Goal: Task Accomplishment & Management: Use online tool/utility

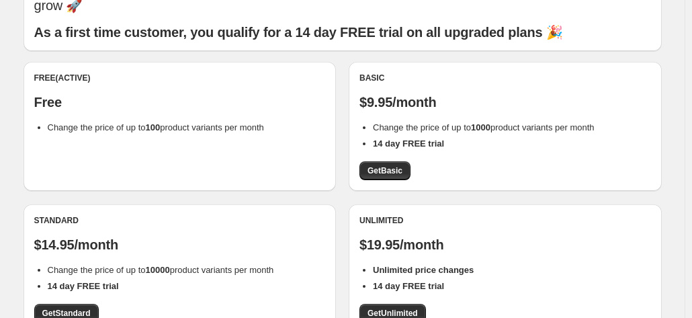
scroll to position [83, 0]
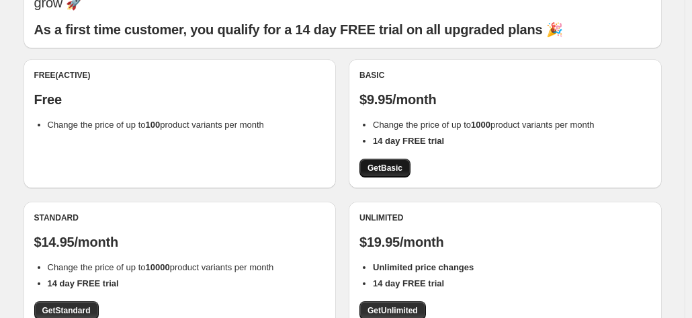
click at [384, 162] on link "Get Basic" at bounding box center [384, 168] width 51 height 19
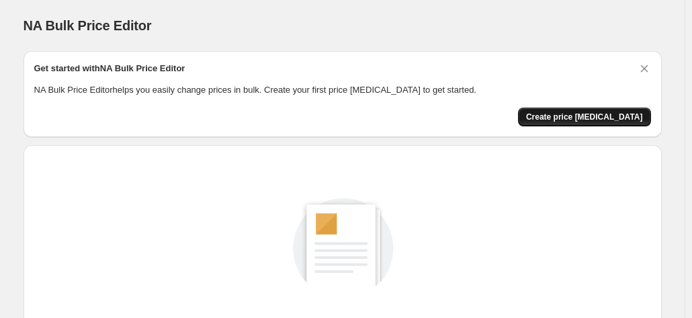
click at [582, 116] on span "Create price [MEDICAL_DATA]" at bounding box center [584, 117] width 117 height 11
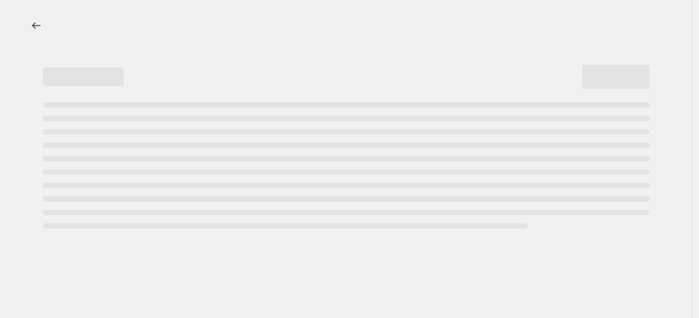
select select "percentage"
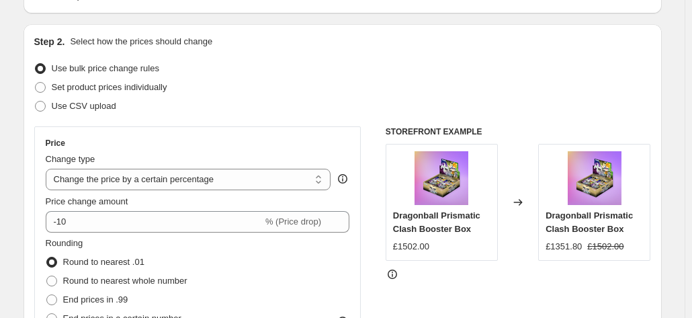
scroll to position [185, 0]
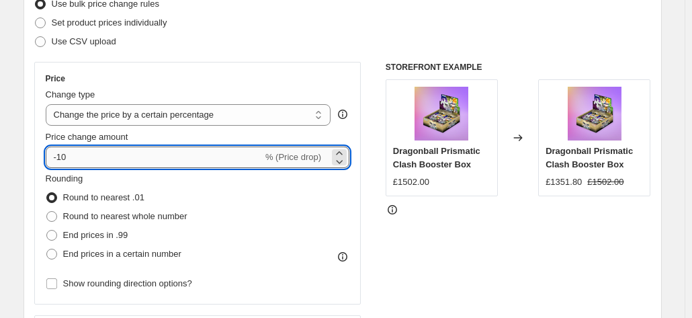
click at [114, 156] on input "-10" at bounding box center [154, 157] width 217 height 22
type input "-1"
type input "-50"
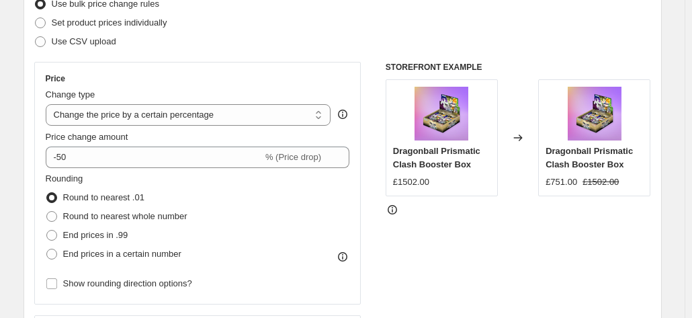
click at [314, 50] on div "Use CSV upload" at bounding box center [342, 41] width 617 height 19
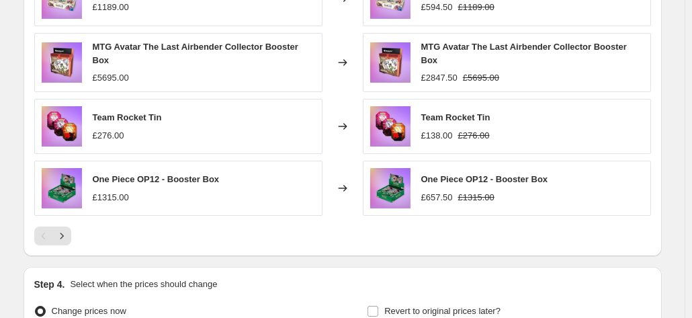
scroll to position [1022, 0]
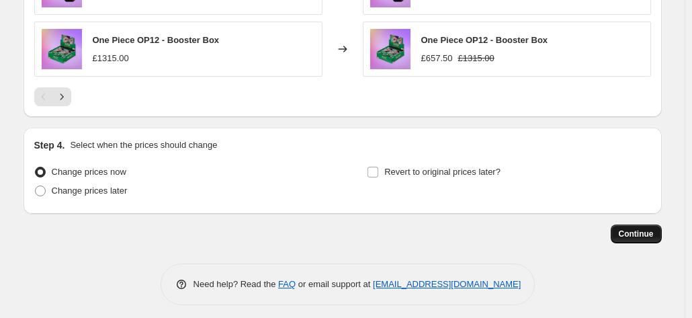
click at [635, 224] on button "Continue" at bounding box center [636, 233] width 51 height 19
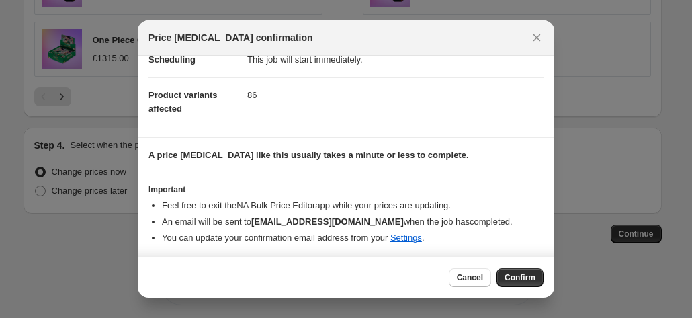
scroll to position [0, 0]
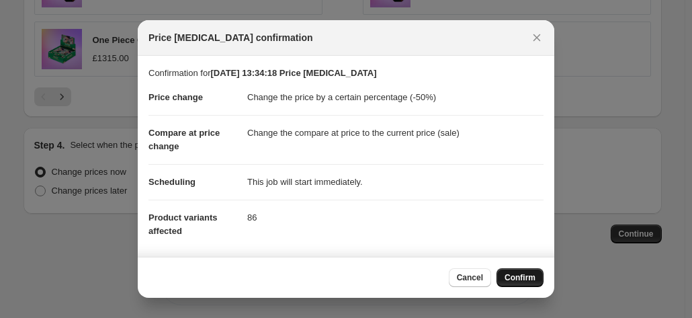
click at [516, 276] on span "Confirm" at bounding box center [520, 277] width 31 height 11
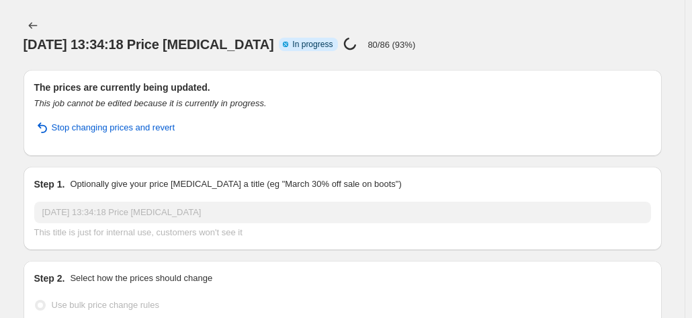
select select "percentage"
